Goal: Information Seeking & Learning: Check status

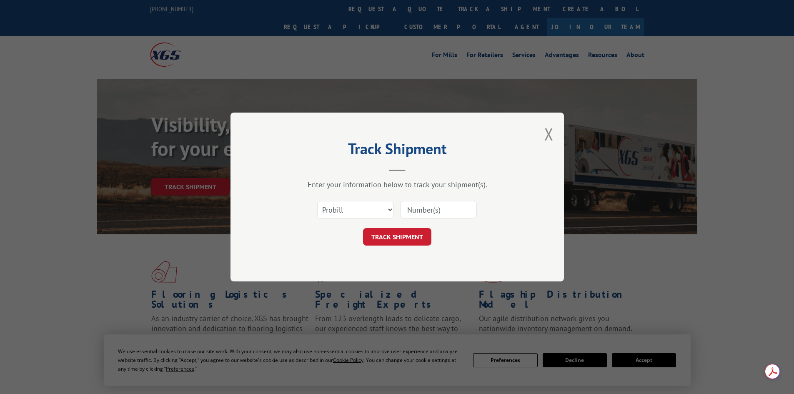
click at [356, 208] on select "Select category... Probill BOL PO" at bounding box center [355, 210] width 77 height 18
select select "po"
click at [317, 201] on select "Select category... Probill BOL PO" at bounding box center [355, 210] width 77 height 18
click at [419, 214] on input at bounding box center [438, 210] width 77 height 18
paste input "32507576"
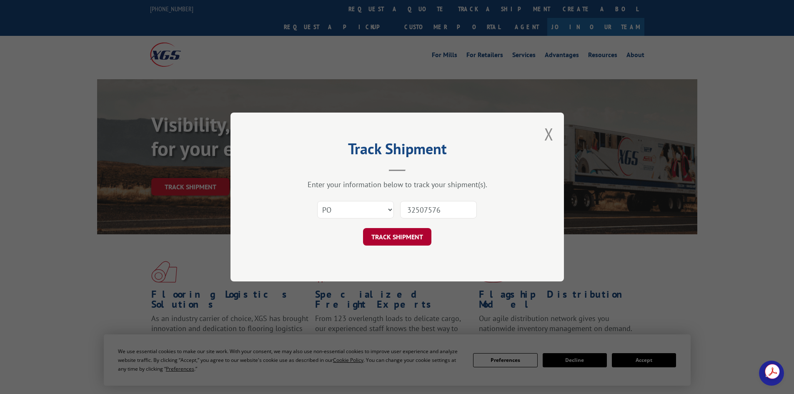
type input "32507576"
click at [384, 239] on button "TRACK SHIPMENT" at bounding box center [397, 237] width 68 height 18
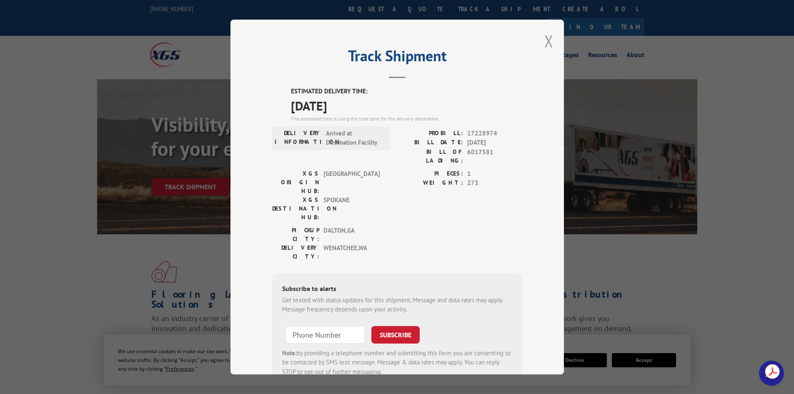
click at [548, 42] on button "Close modal" at bounding box center [549, 41] width 9 height 22
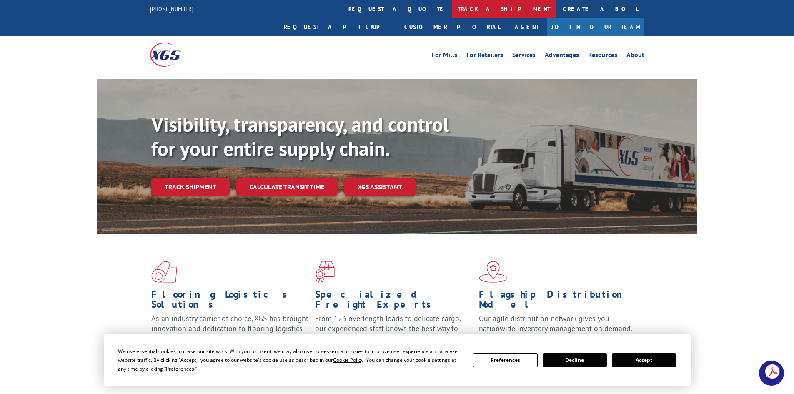
click at [452, 3] on link "track a shipment" at bounding box center [504, 9] width 105 height 18
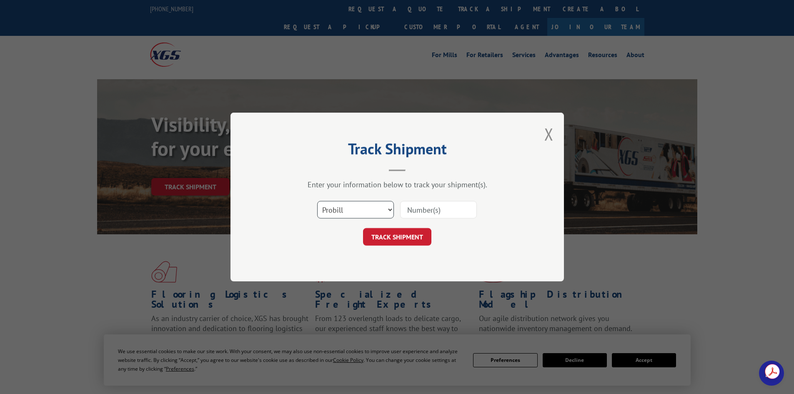
click at [363, 216] on select "Select category... Probill BOL PO" at bounding box center [355, 210] width 77 height 18
select select "po"
click at [317, 201] on select "Select category... Probill BOL PO" at bounding box center [355, 210] width 77 height 18
click at [427, 205] on input at bounding box center [438, 210] width 77 height 18
paste input "32507592"
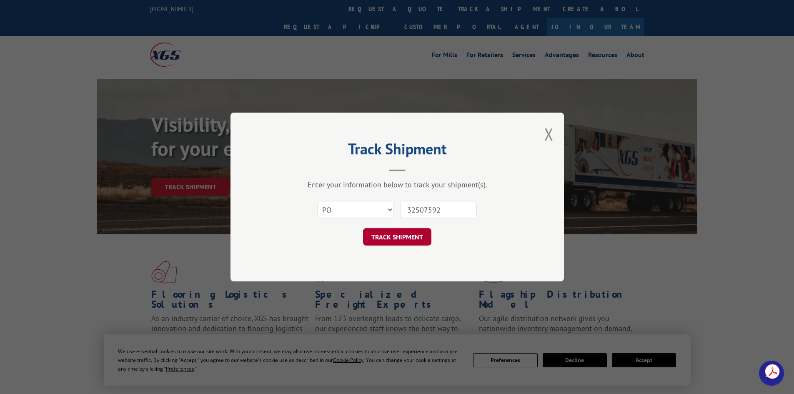
type input "32507592"
click at [396, 241] on button "TRACK SHIPMENT" at bounding box center [397, 237] width 68 height 18
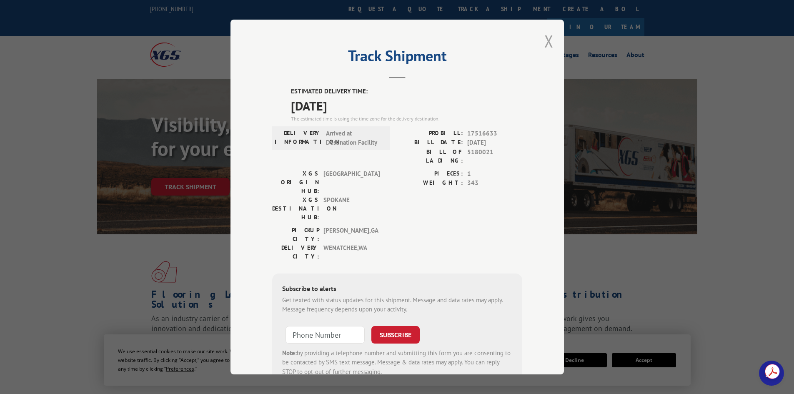
click at [545, 43] on button "Close modal" at bounding box center [549, 41] width 9 height 22
